Goal: Communication & Community: Answer question/provide support

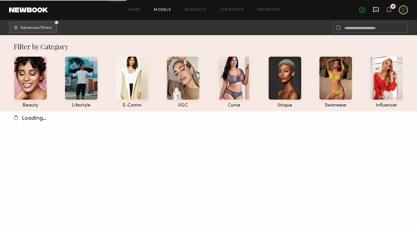
click at [377, 11] on icon at bounding box center [376, 9] width 6 height 5
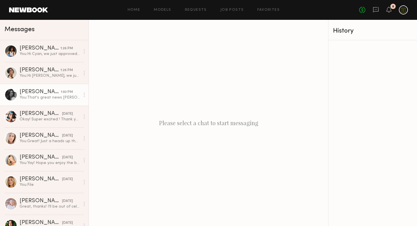
click at [43, 95] on div "[PERSON_NAME]" at bounding box center [40, 92] width 41 height 6
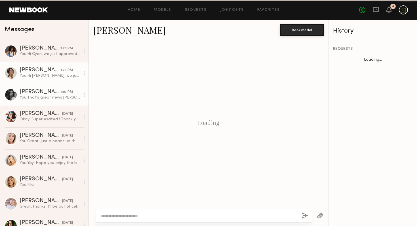
scroll to position [351, 0]
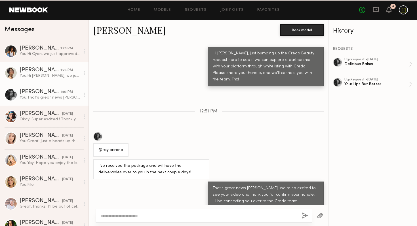
click at [43, 80] on link "[PERSON_NAME] 1:26 PM You: Hi [PERSON_NAME], we just approved your request for …" at bounding box center [44, 73] width 89 height 22
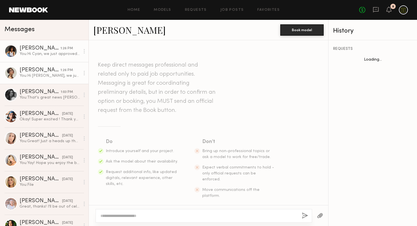
scroll to position [93, 0]
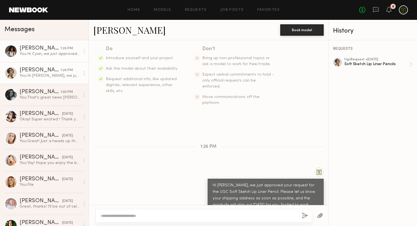
click at [43, 57] on link "[PERSON_NAME] 1:26 PM You: Hi Cyan, we just approved your request for the UGC S…" at bounding box center [44, 51] width 89 height 22
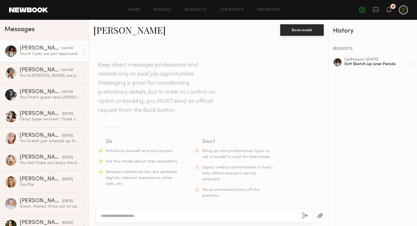
scroll to position [93, 0]
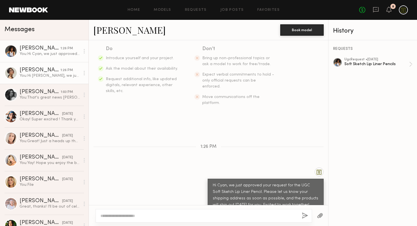
click at [24, 73] on div "You: Hi [PERSON_NAME], we just approved your request for the UGC Soft Sketch Li…" at bounding box center [50, 75] width 60 height 5
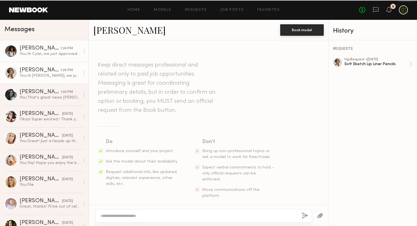
scroll to position [93, 0]
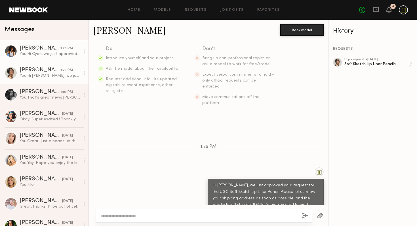
click at [28, 54] on div "You: Hi Cyan, we just approved your request for the UGC Soft Sketch Lip Liner P…" at bounding box center [50, 53] width 60 height 5
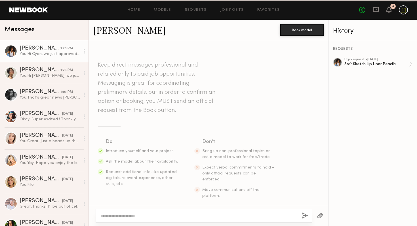
scroll to position [93, 0]
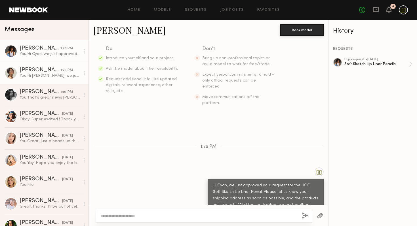
click at [41, 72] on div "[PERSON_NAME]" at bounding box center [40, 71] width 41 height 6
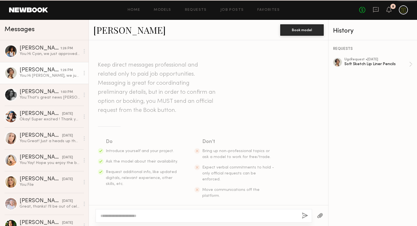
scroll to position [93, 0]
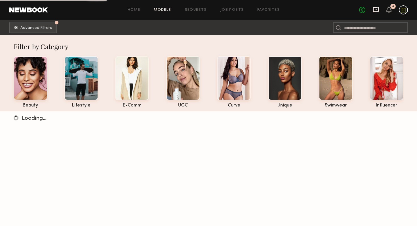
click at [376, 8] on icon at bounding box center [376, 10] width 6 height 6
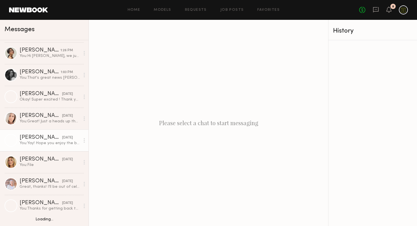
scroll to position [24, 0]
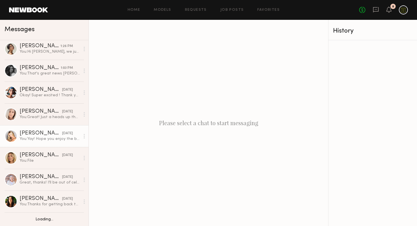
click at [35, 140] on div "You: Yay! Hope you enjoy the balms & excited to see what you create!" at bounding box center [50, 138] width 60 height 5
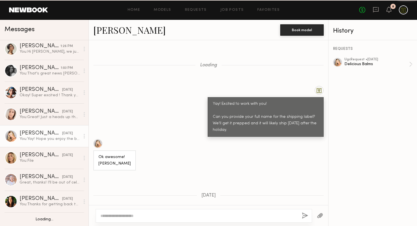
scroll to position [431, 0]
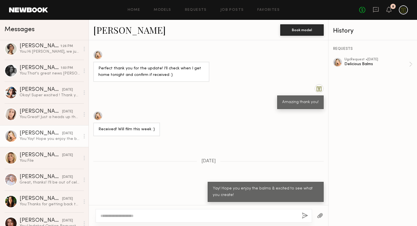
click at [195, 212] on div at bounding box center [204, 216] width 217 height 14
click at [197, 217] on textarea at bounding box center [198, 216] width 197 height 6
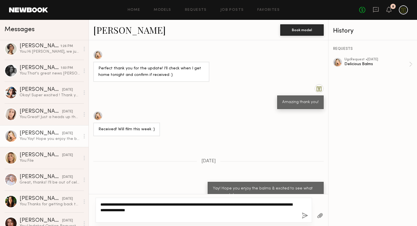
type textarea "**********"
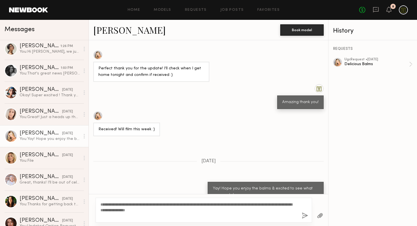
click at [306, 215] on button "button" at bounding box center [305, 216] width 6 height 7
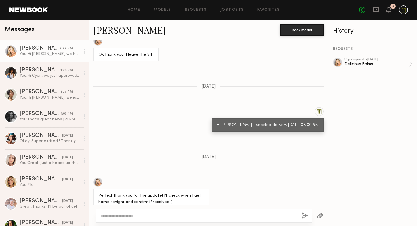
scroll to position [1520, 0]
